Goal: Book appointment/travel/reservation

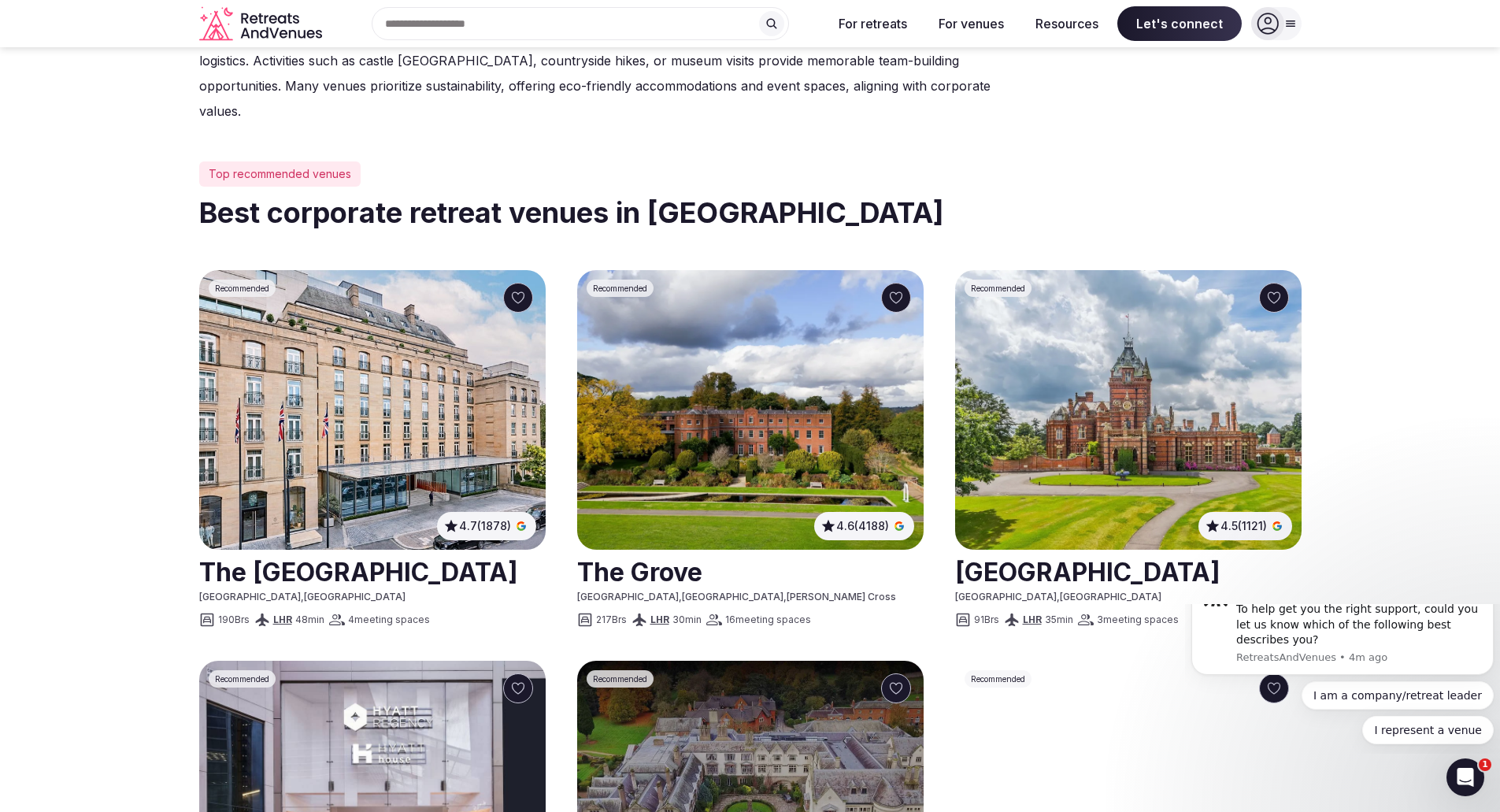
scroll to position [78, 0]
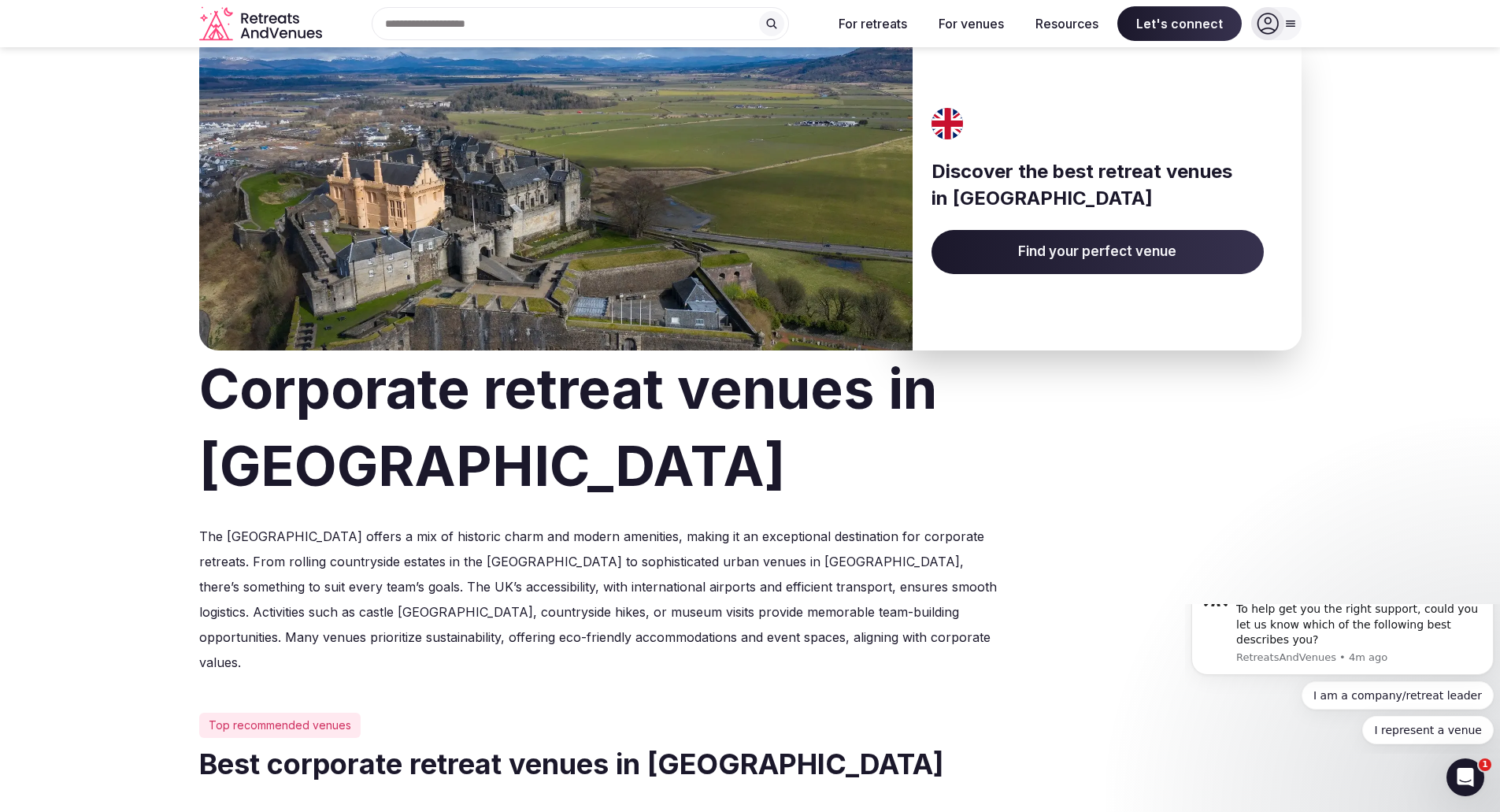
click at [997, 264] on span "Find your perfect venue" at bounding box center [1098, 252] width 332 height 44
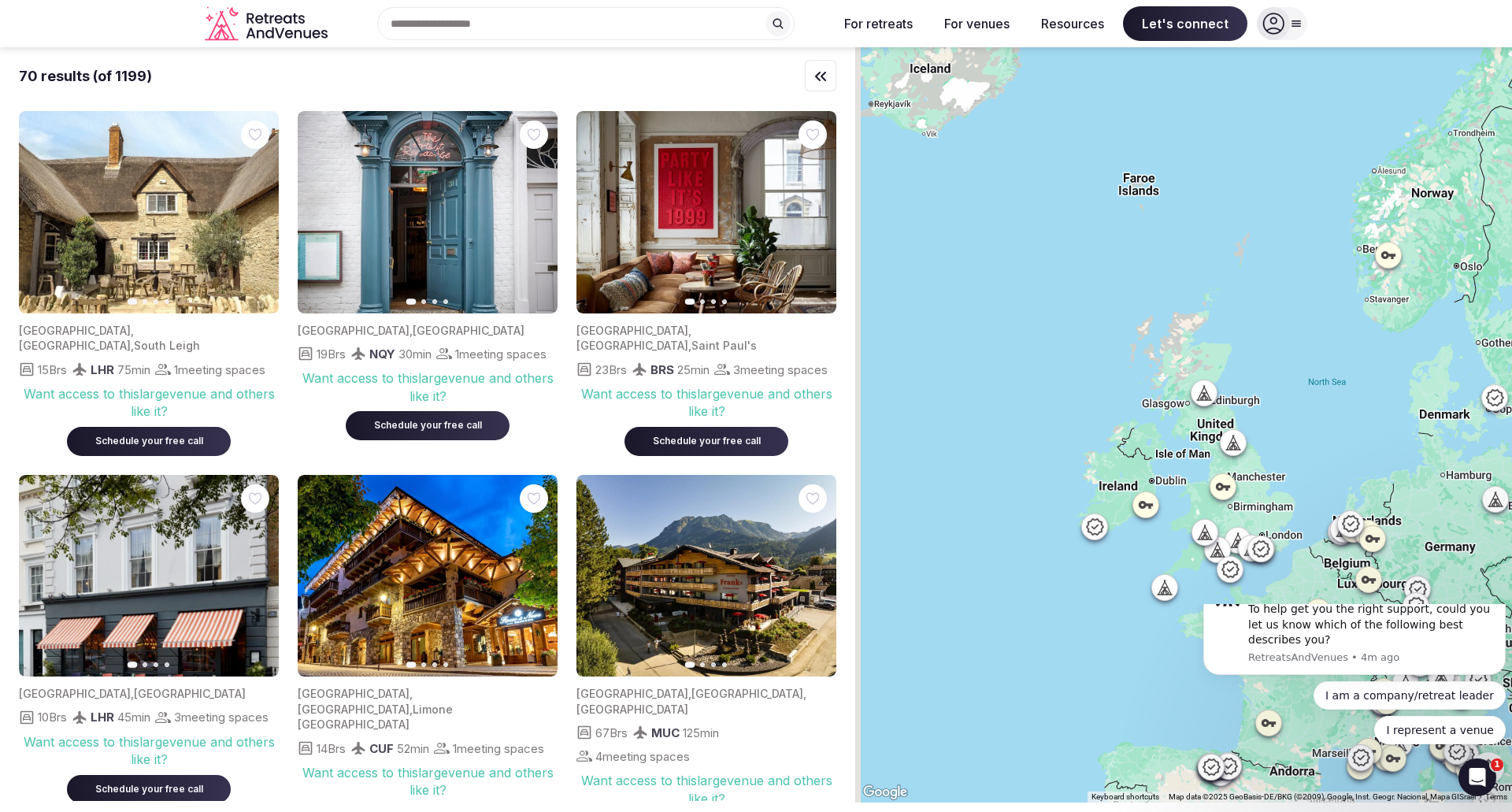
click at [458, 58] on div "70 results (of 1199)" at bounding box center [428, 76] width 818 height 57
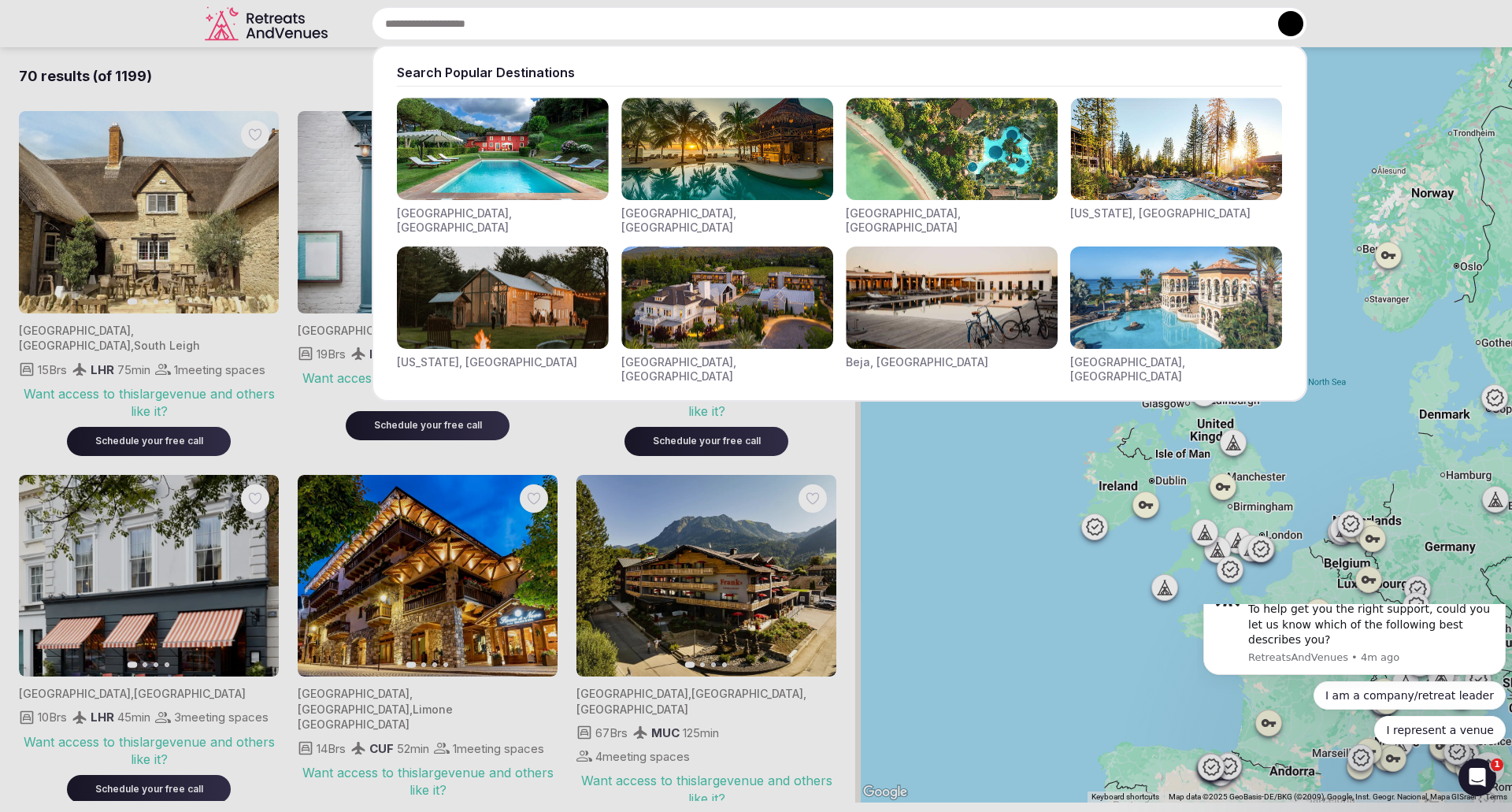
click at [456, 31] on div "Search Popular Destinations [GEOGRAPHIC_DATA], [GEOGRAPHIC_DATA] [GEOGRAPHIC_DA…" at bounding box center [820, 24] width 974 height 33
click at [170, 68] on div at bounding box center [756, 406] width 1512 height 812
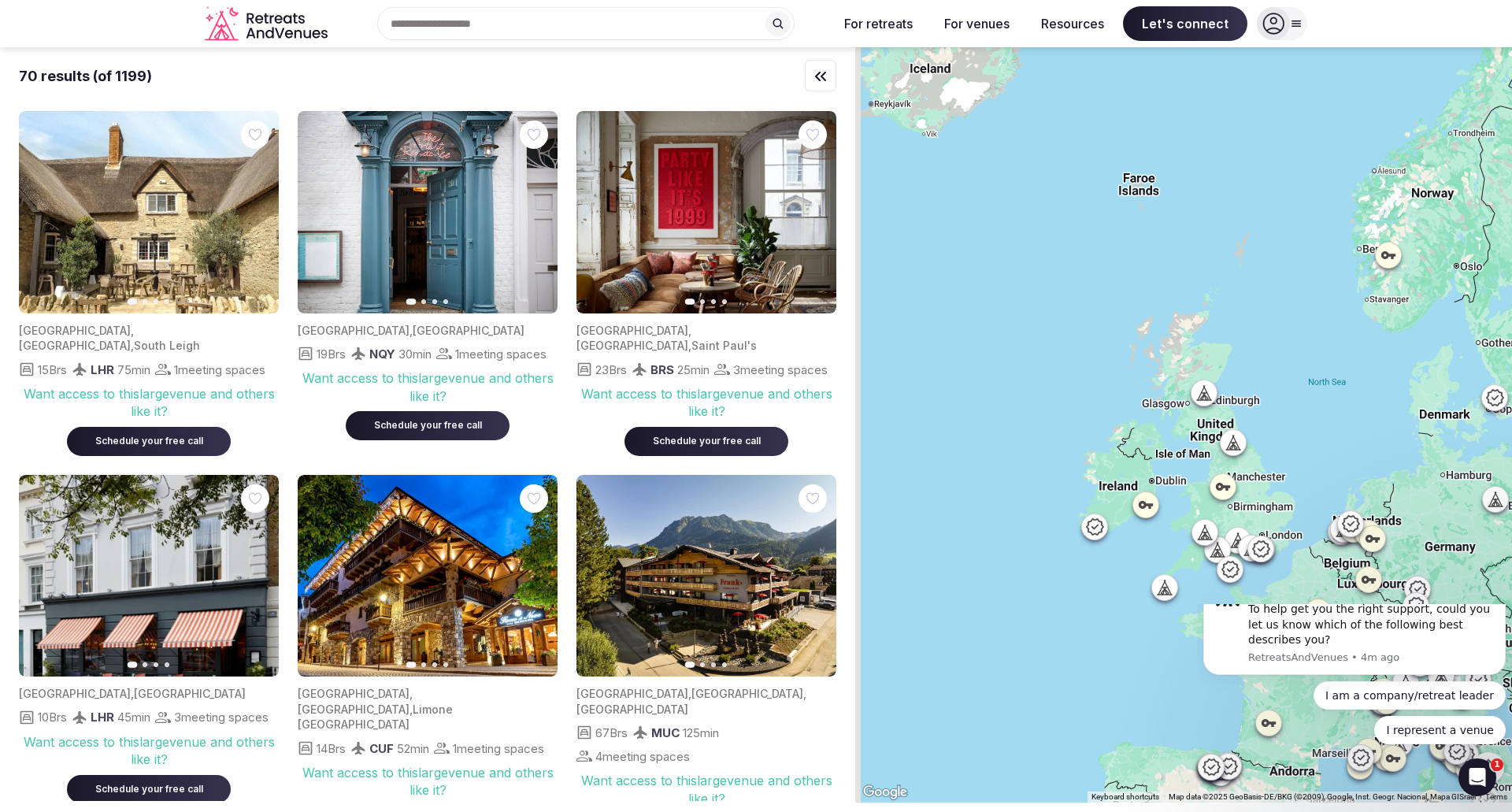
click at [820, 77] on icon "button" at bounding box center [820, 76] width 19 height 19
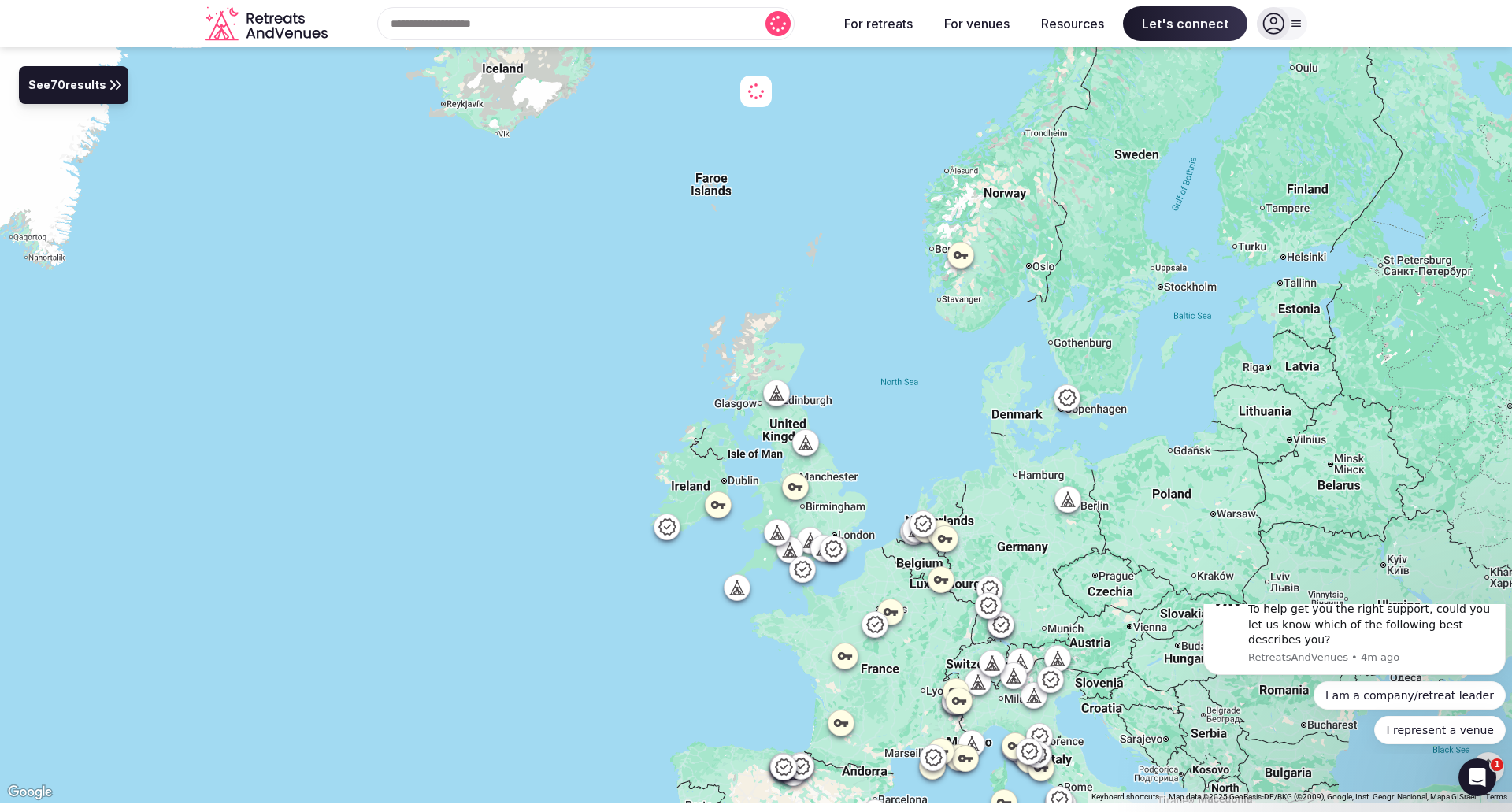
click at [94, 89] on span "See 70 results" at bounding box center [67, 86] width 78 height 17
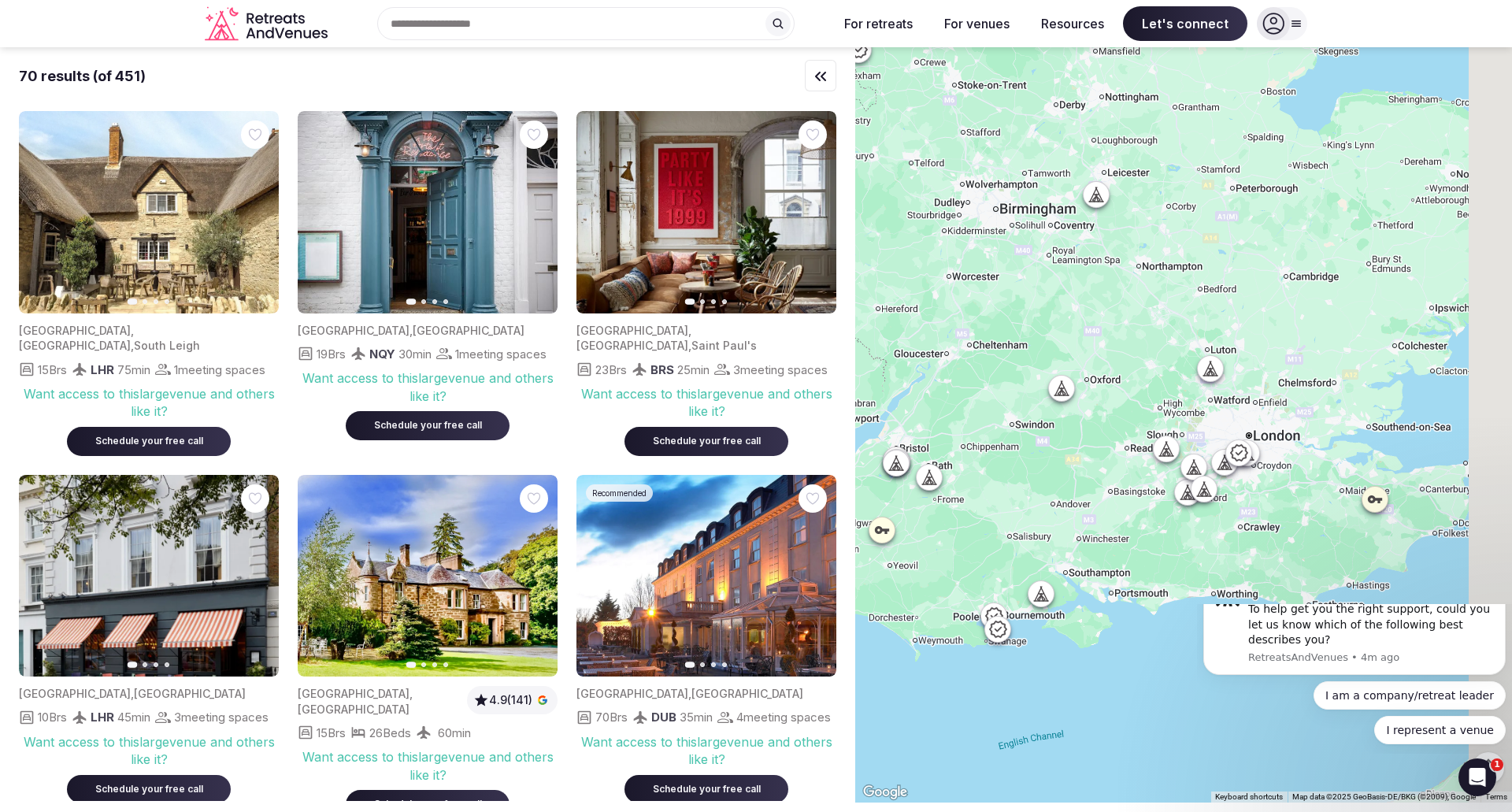
drag, startPoint x: 1194, startPoint y: 537, endPoint x: 1070, endPoint y: 532, distance: 124.1
click at [1071, 532] on div at bounding box center [1184, 425] width 657 height 755
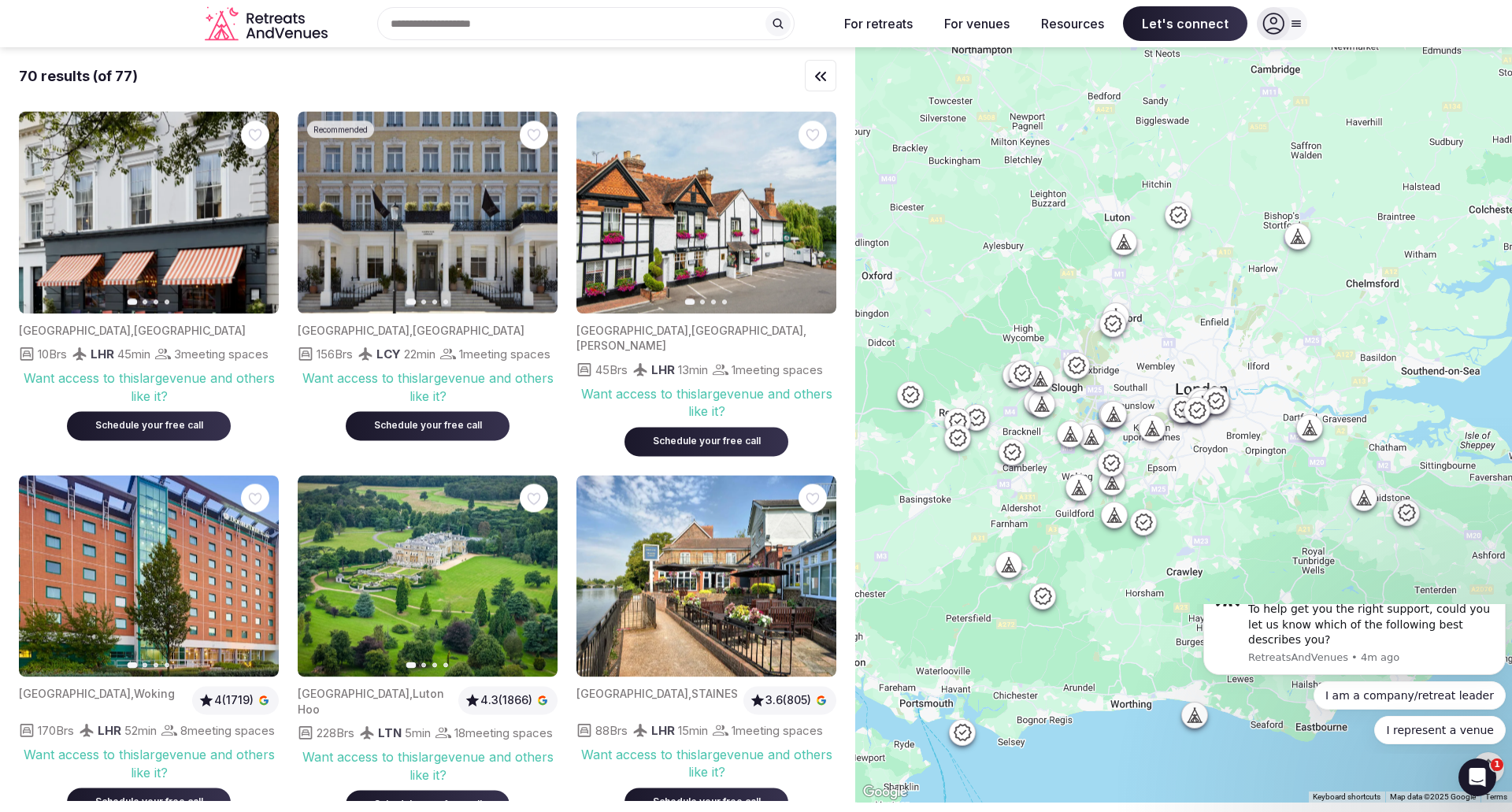
drag, startPoint x: 1199, startPoint y: 509, endPoint x: 1221, endPoint y: 526, distance: 27.8
click at [1221, 526] on div at bounding box center [1184, 425] width 657 height 755
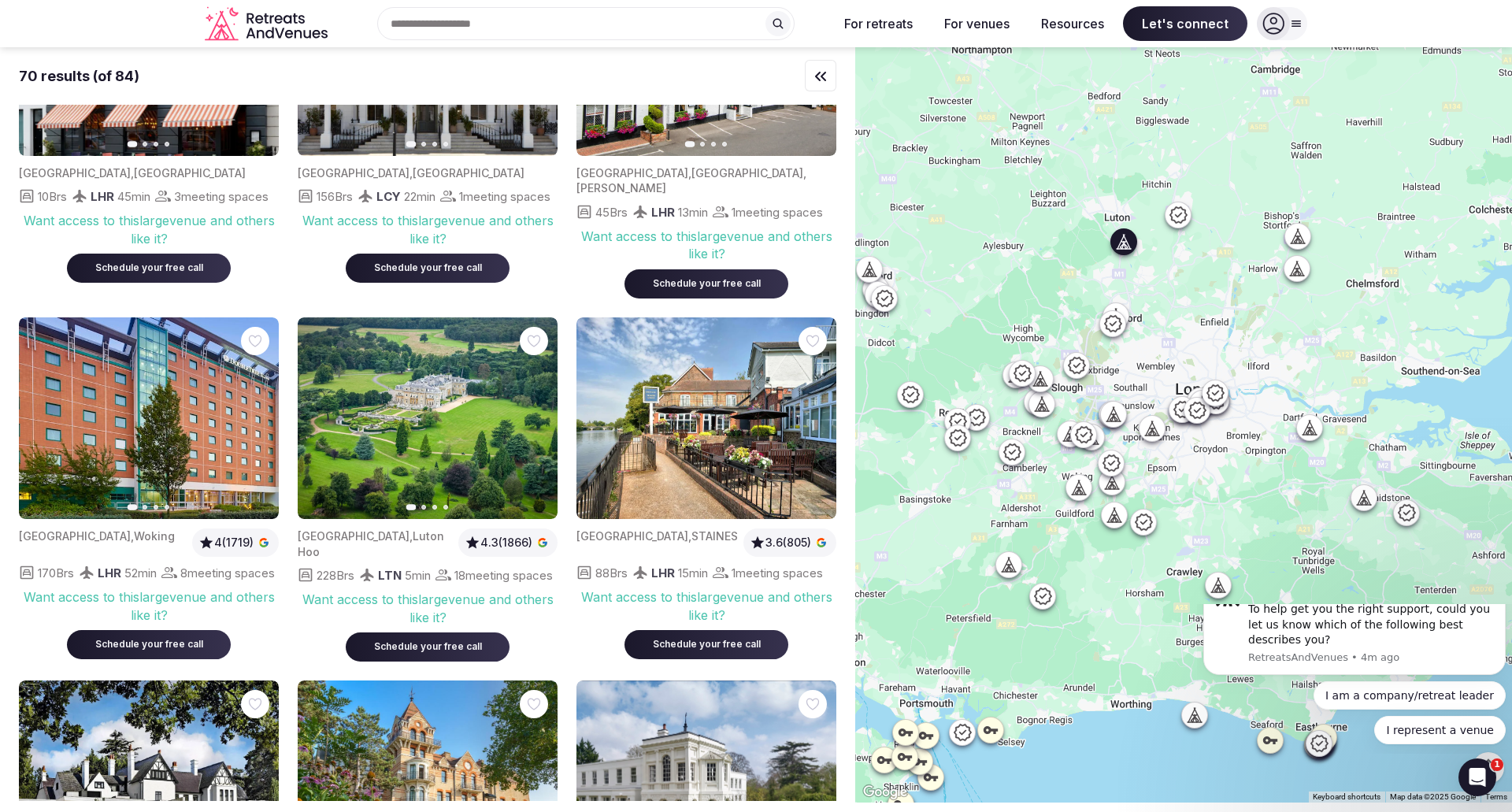
click at [532, 420] on button "Next slide" at bounding box center [536, 419] width 26 height 26
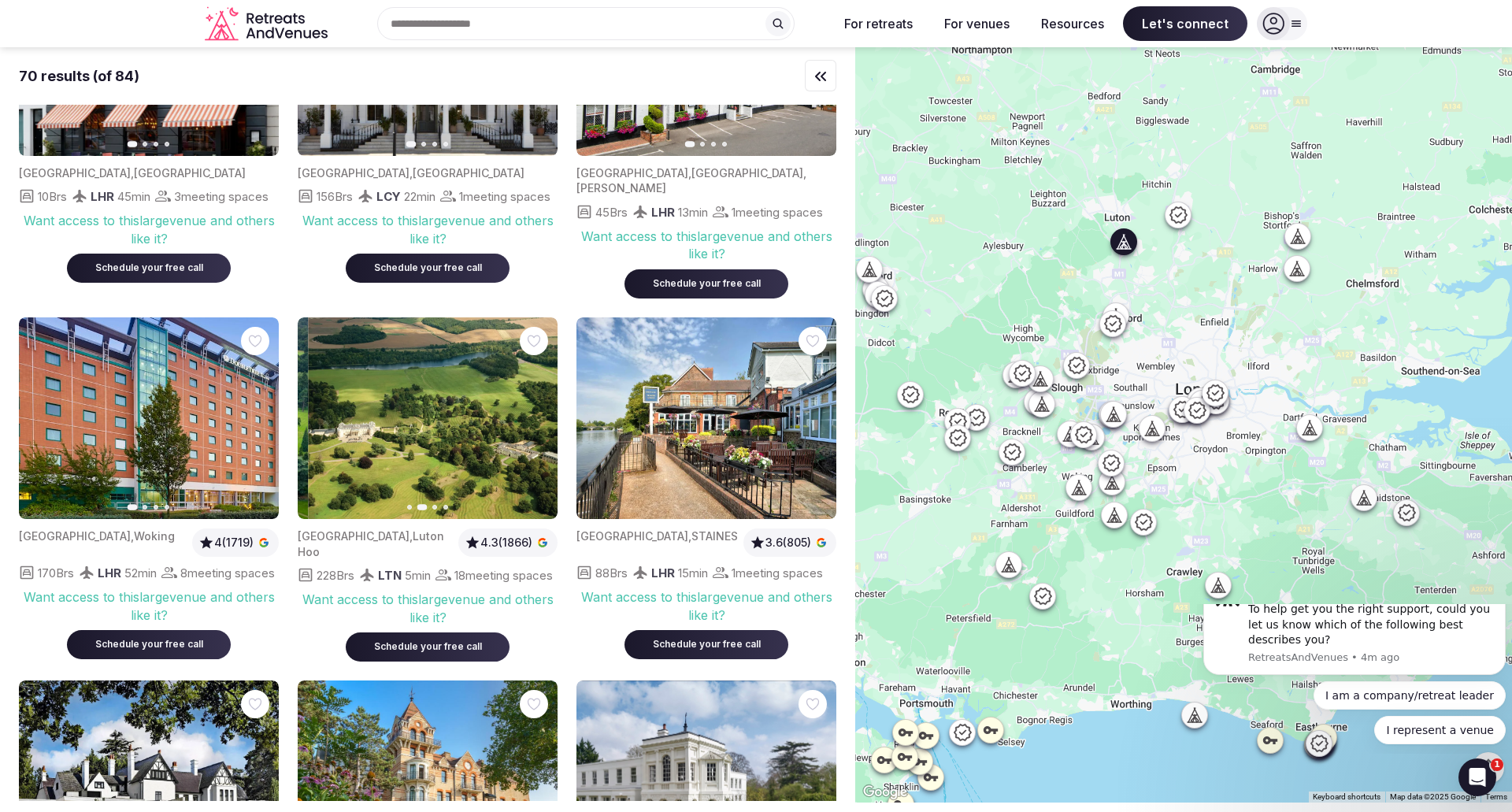
click at [532, 421] on icon "button" at bounding box center [536, 418] width 13 height 13
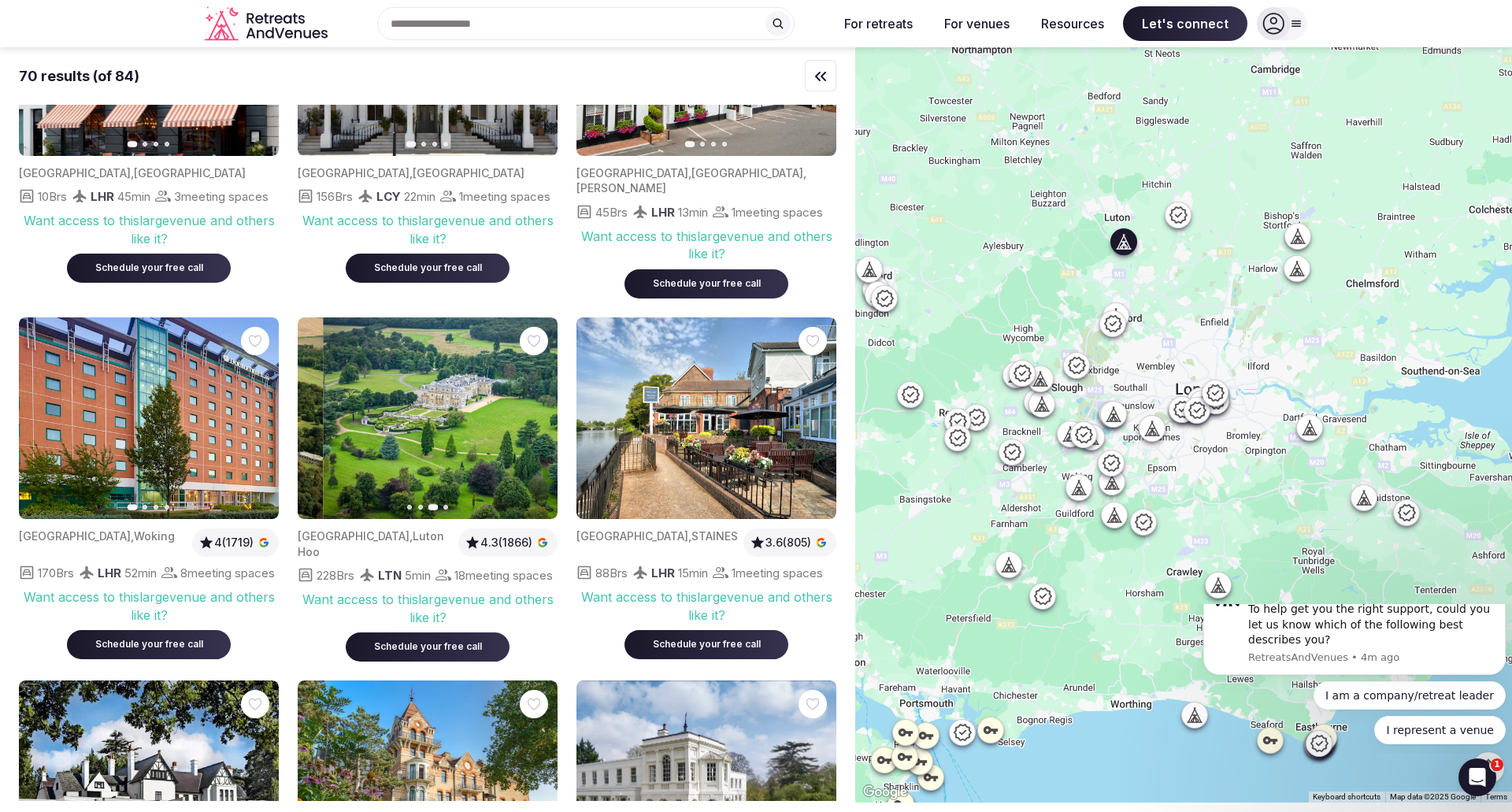
click at [532, 421] on icon "button" at bounding box center [536, 418] width 13 height 13
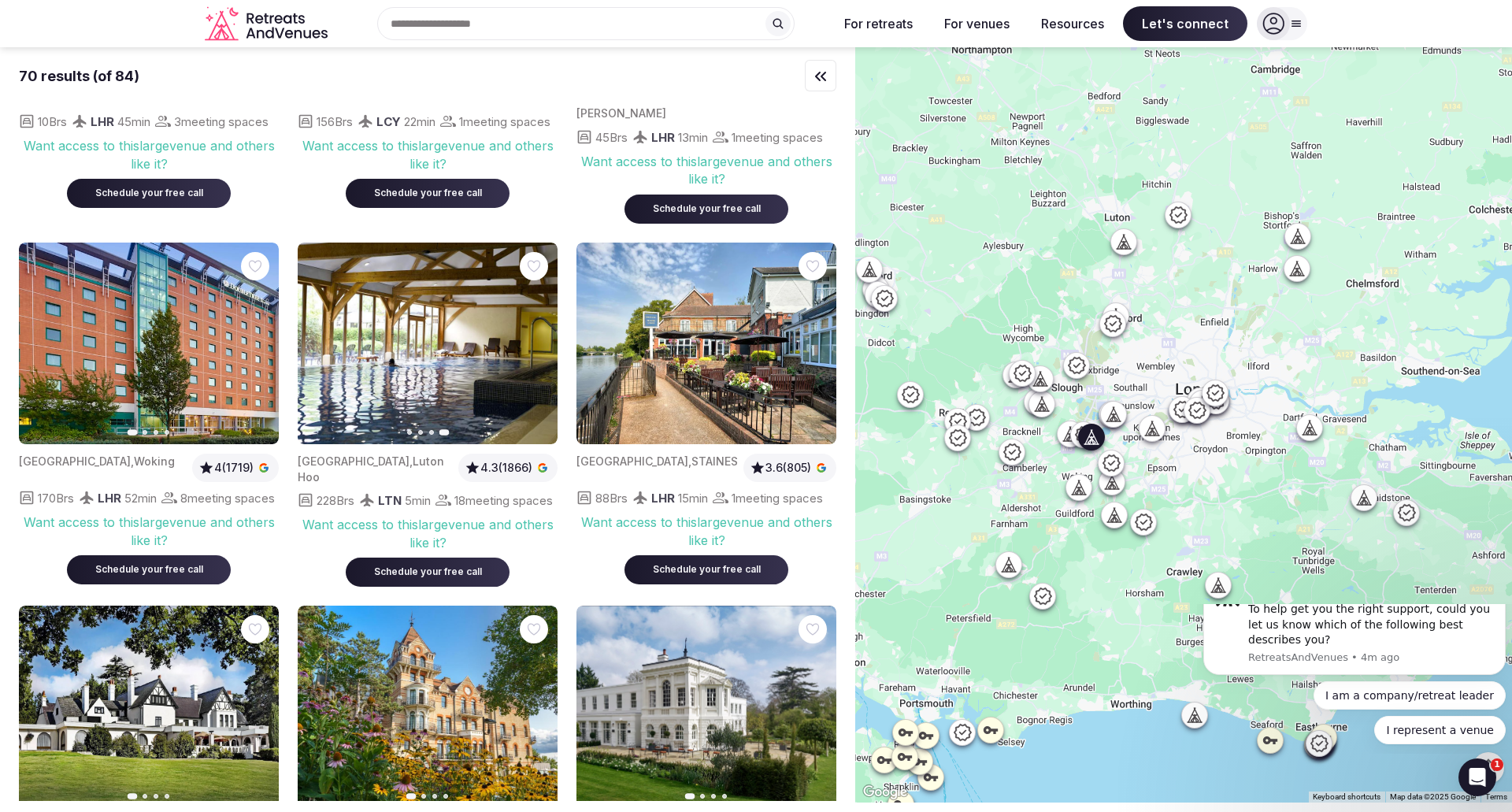
scroll to position [394, 0]
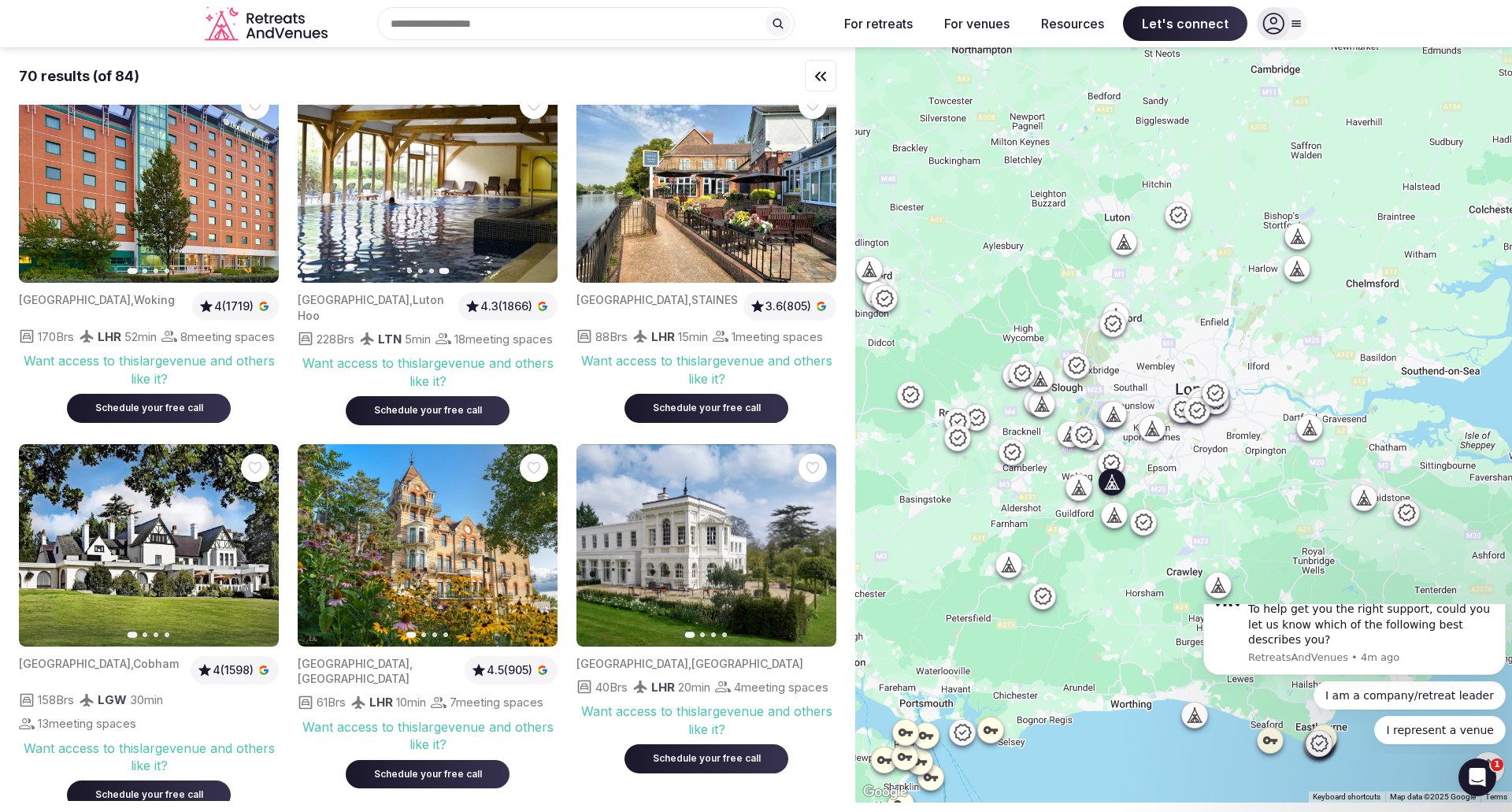
click at [262, 551] on icon "button" at bounding box center [256, 545] width 13 height 13
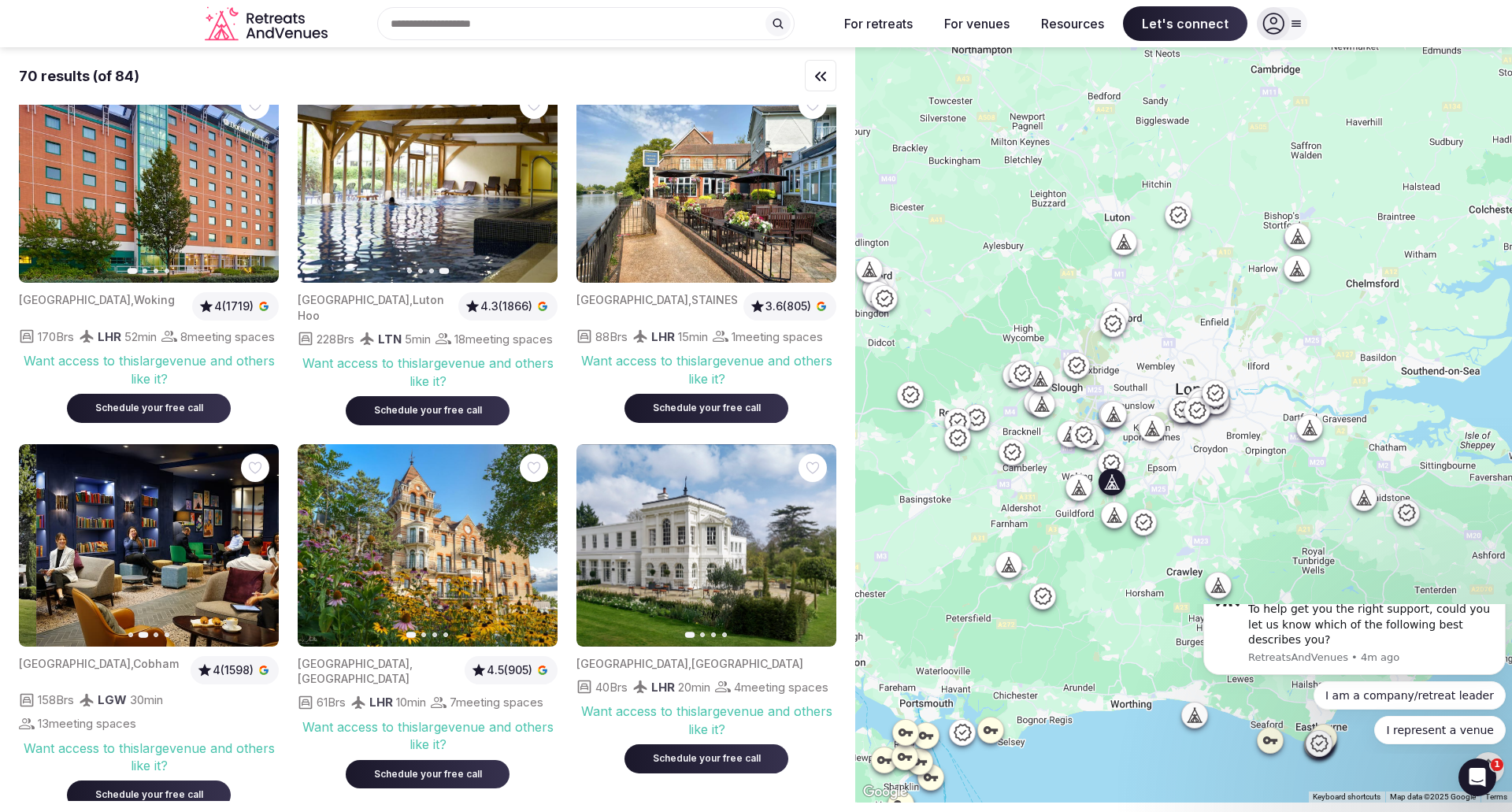
click at [257, 551] on icon "button" at bounding box center [256, 545] width 13 height 13
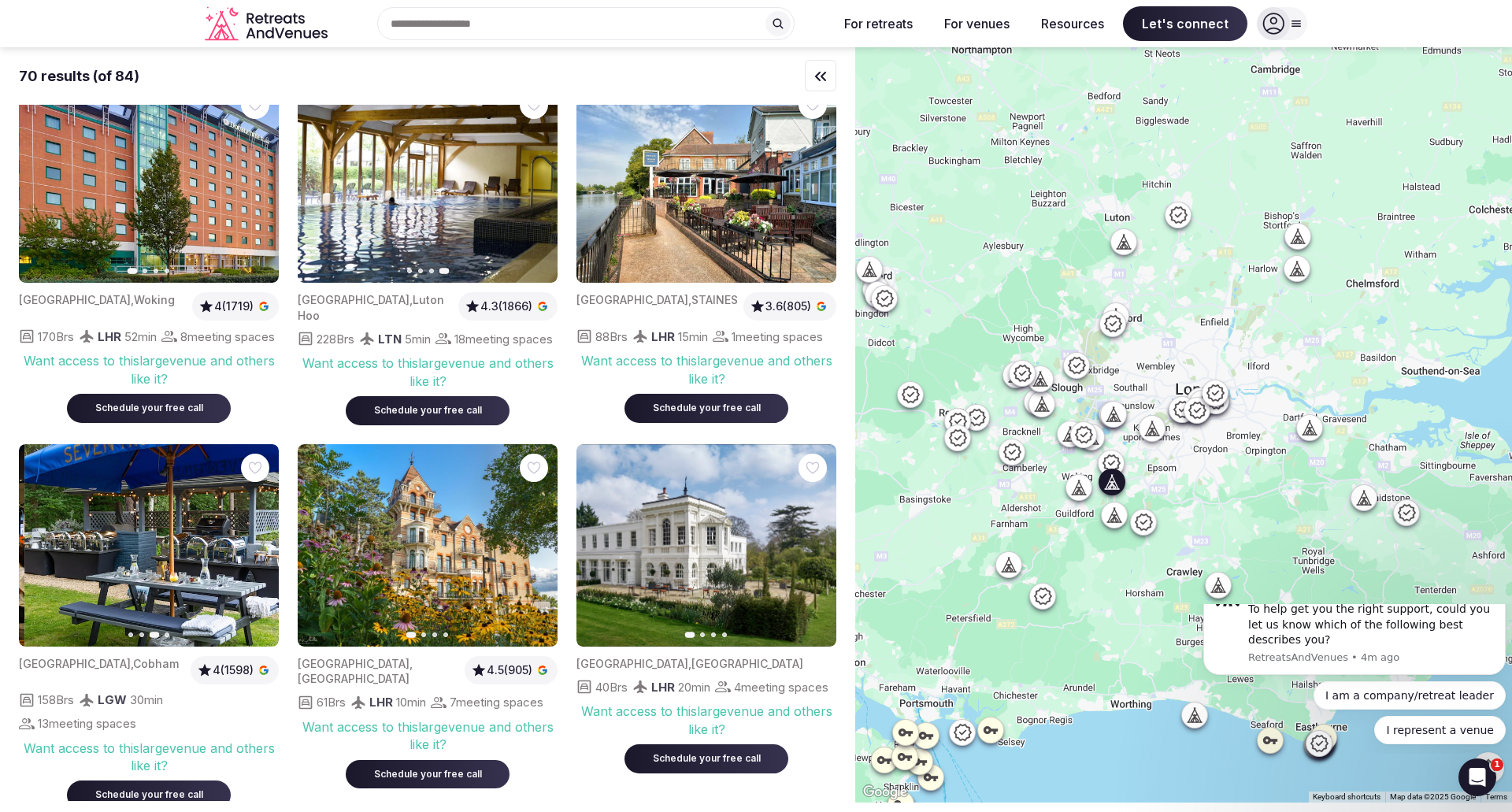
click at [257, 551] on icon "button" at bounding box center [256, 545] width 13 height 13
